Goal: Browse casually

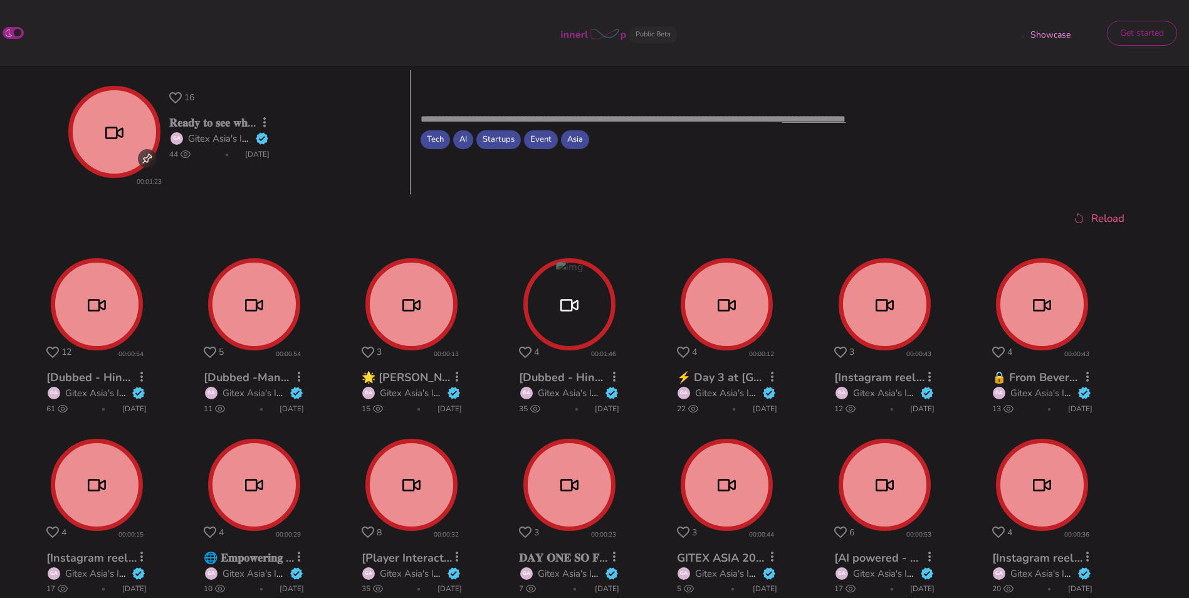
scroll to position [398, 0]
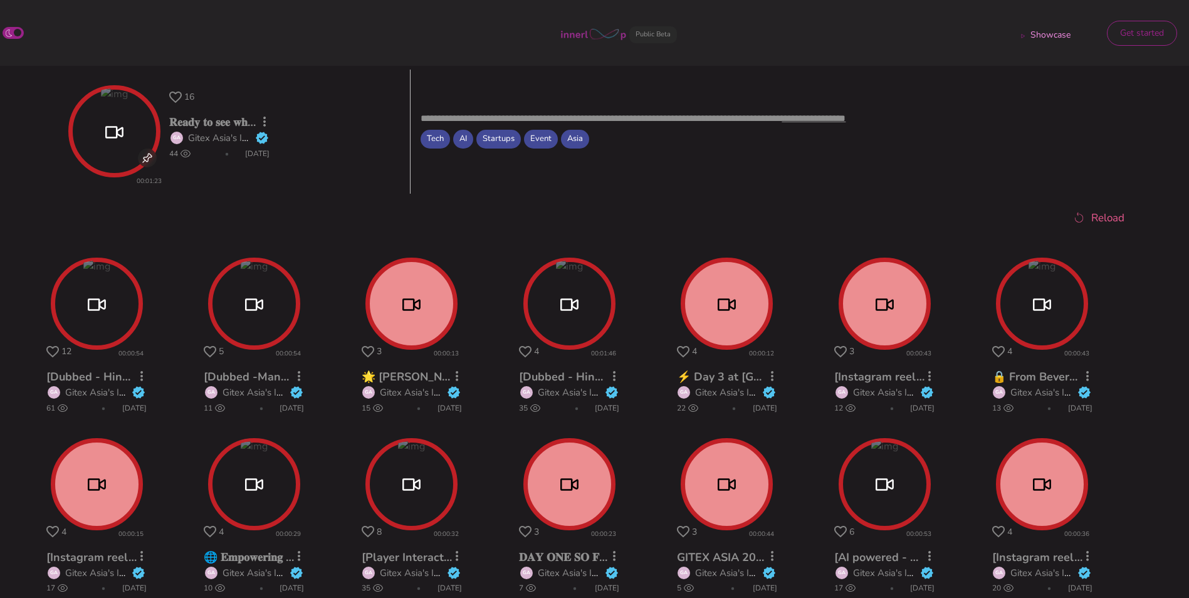
click at [525, 353] on icon at bounding box center [525, 352] width 13 height 12
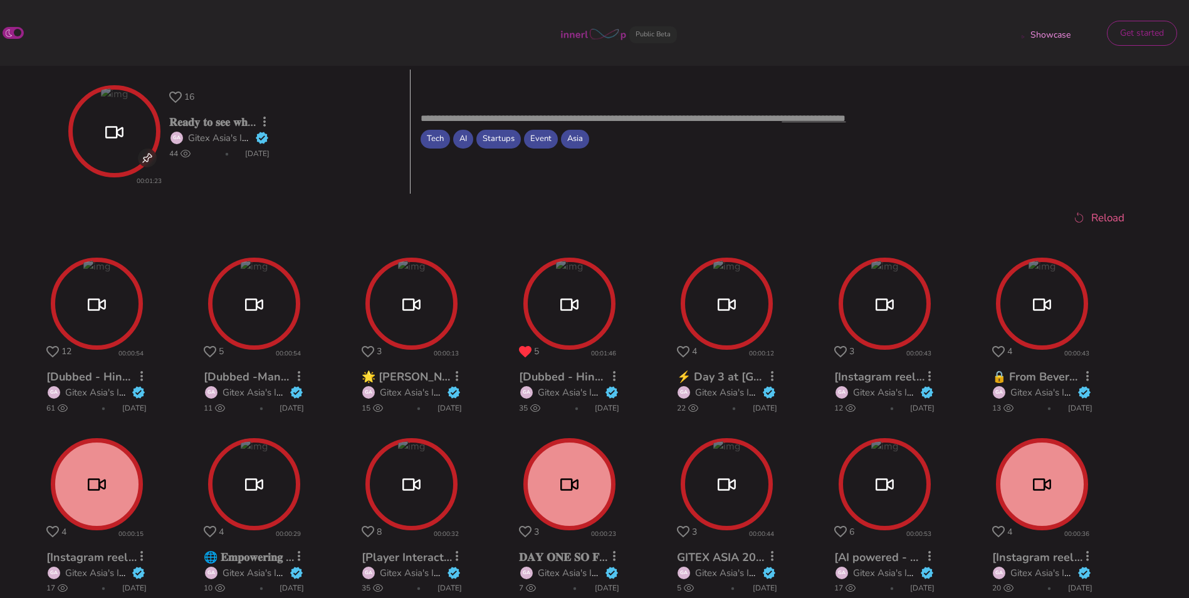
scroll to position [440, 0]
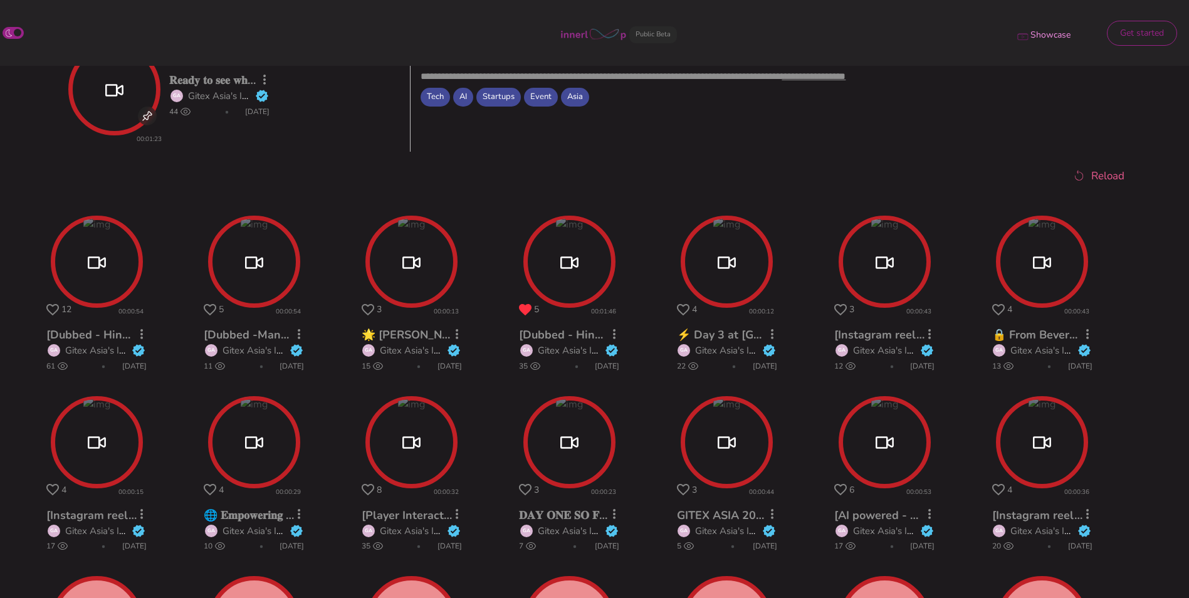
click at [841, 490] on icon at bounding box center [841, 490] width 13 height 12
click at [525, 487] on icon at bounding box center [525, 490] width 13 height 12
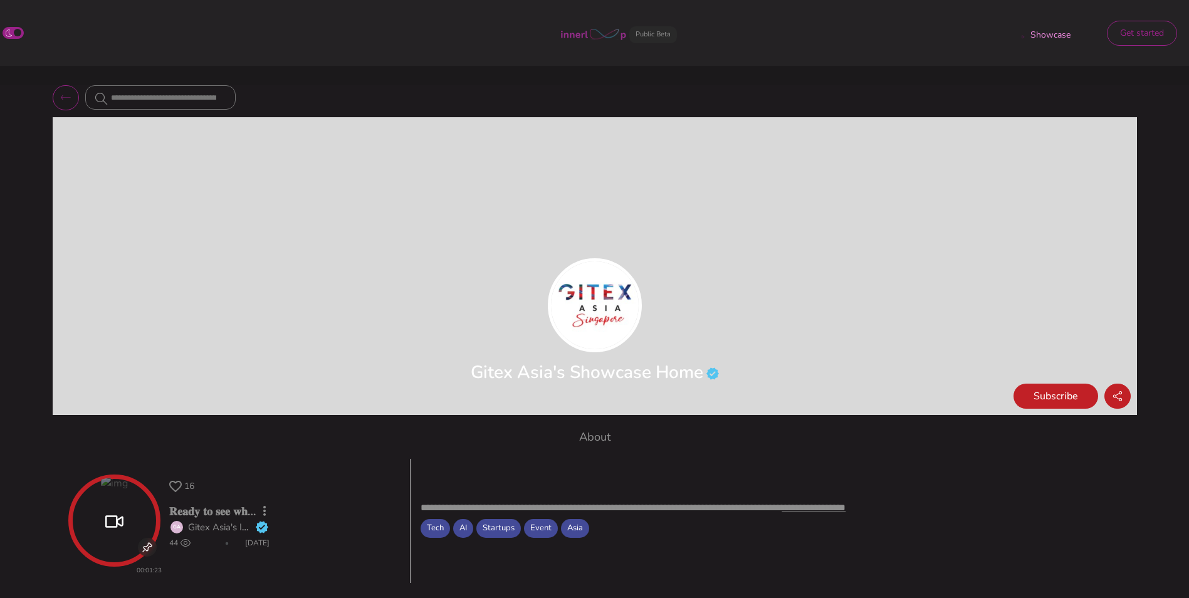
scroll to position [8, 0]
